Goal: Find specific page/section: Locate item on page

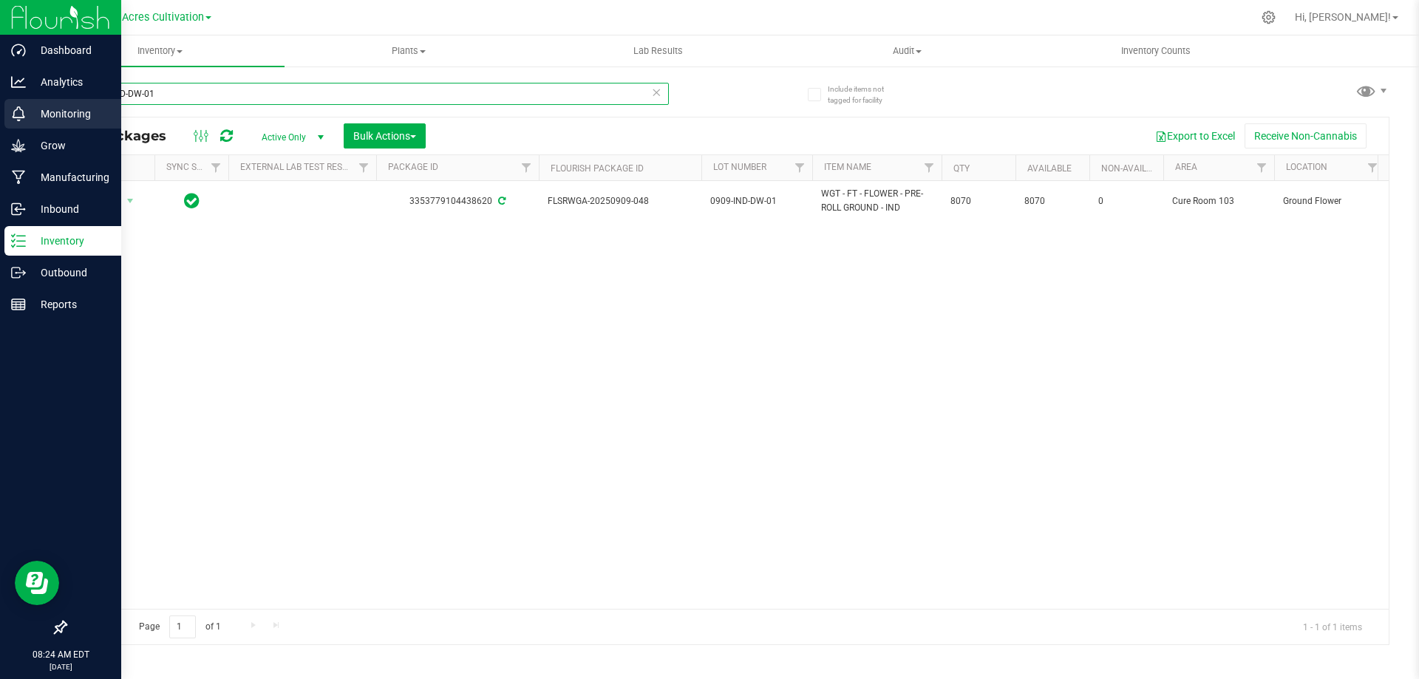
drag, startPoint x: 173, startPoint y: 100, endPoint x: 0, endPoint y: 128, distance: 175.2
click at [0, 126] on div "Dashboard Analytics Monitoring Grow Manufacturing Inbound Inventory Outbound Re…" at bounding box center [709, 339] width 1419 height 679
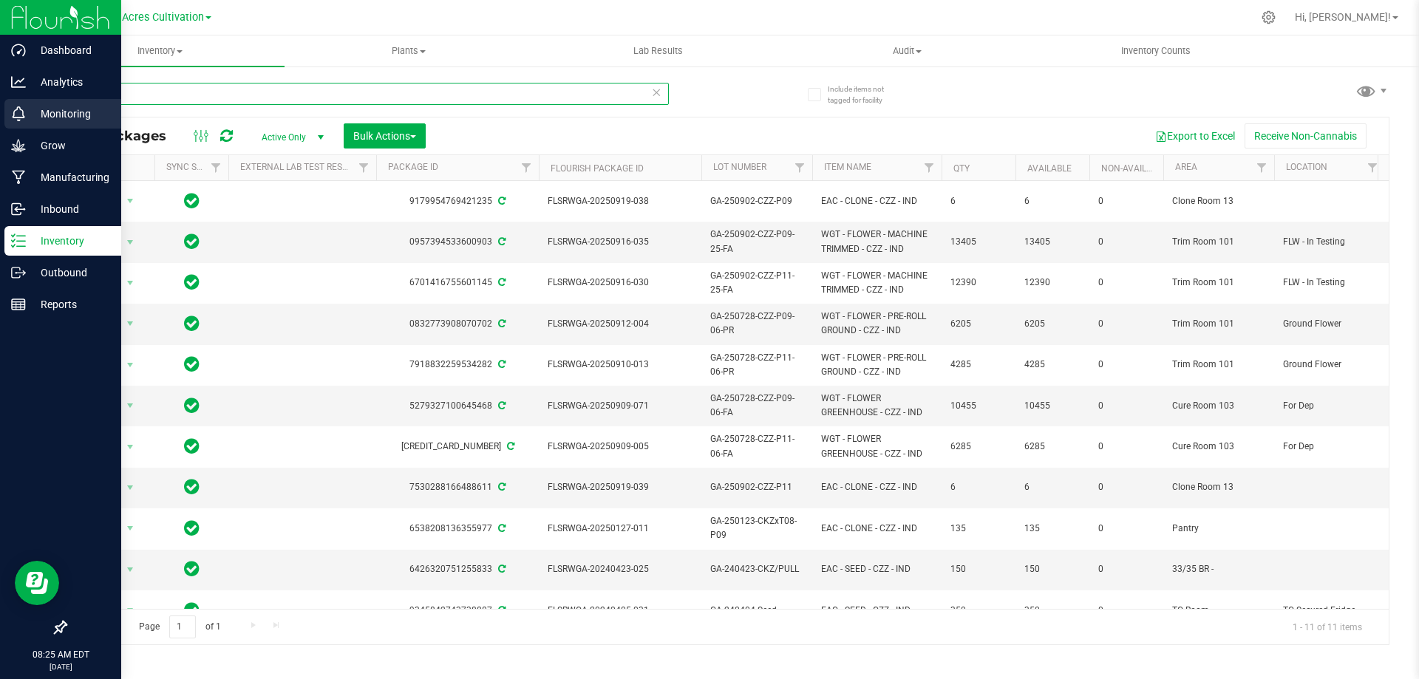
drag, startPoint x: 165, startPoint y: 85, endPoint x: 33, endPoint y: 108, distance: 133.5
click at [33, 108] on div "Dashboard Analytics Monitoring Grow Manufacturing Inbound Inventory Outbound Re…" at bounding box center [709, 339] width 1419 height 679
paste input "GA-250728-CZZ-P11-06-FA"
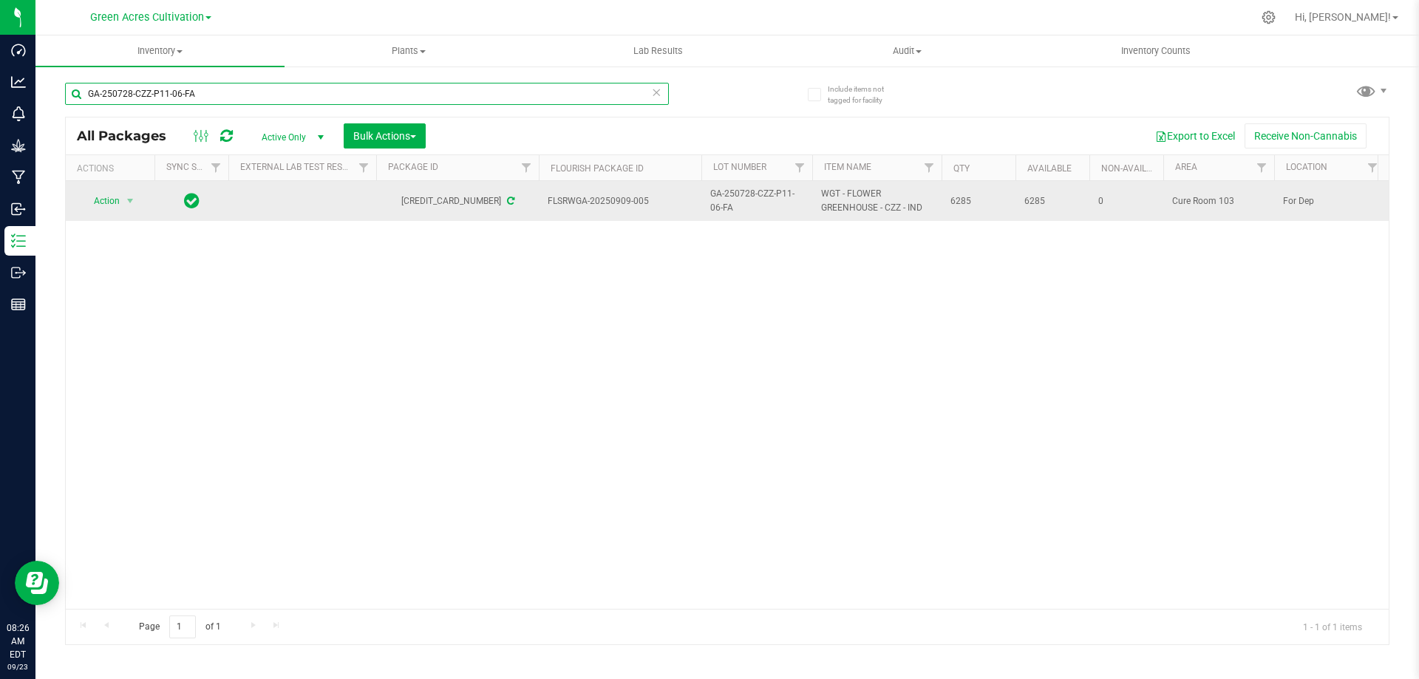
type input "GA-250728-CZZ-P11-06-FA"
click at [755, 191] on span "GA-250728-CZZ-P11-06-FA" at bounding box center [756, 201] width 93 height 28
click at [755, 191] on input "GA-250728-CZZ-P11-06-FA" at bounding box center [754, 201] width 106 height 23
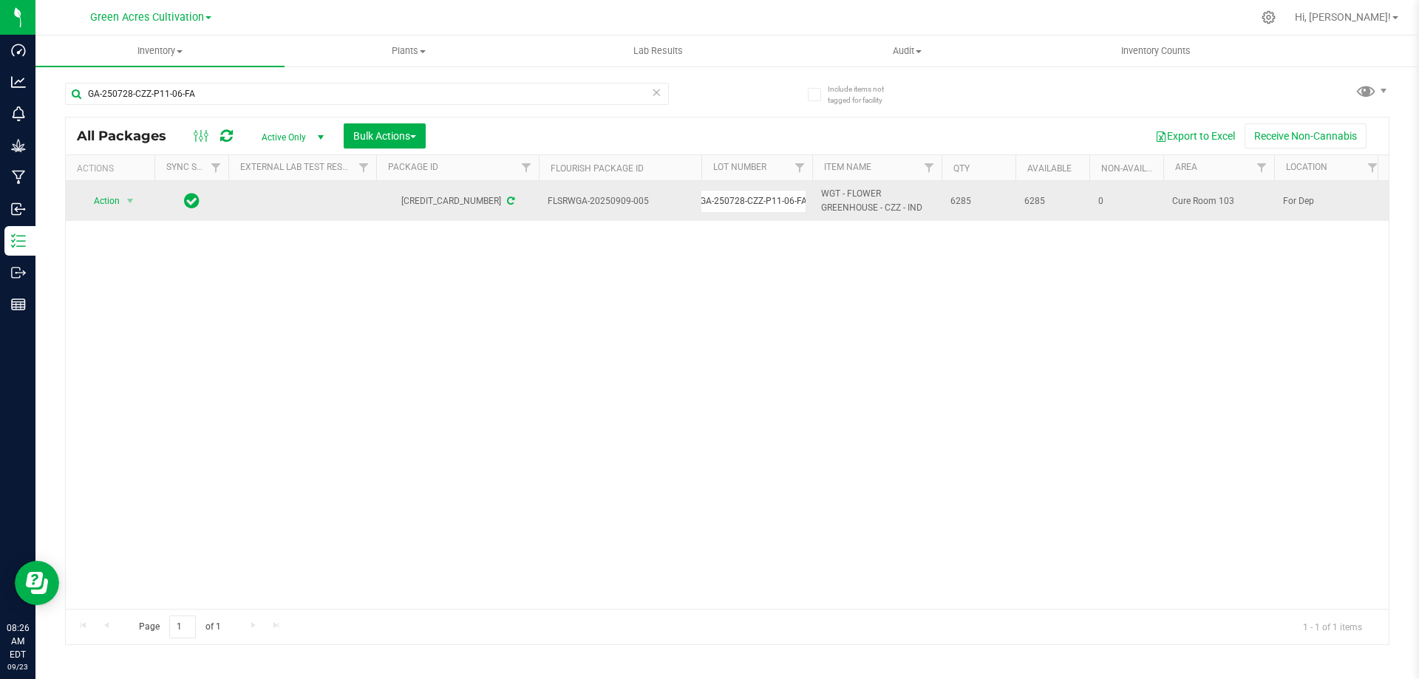
scroll to position [0, 0]
